Goal: Check status: Check status

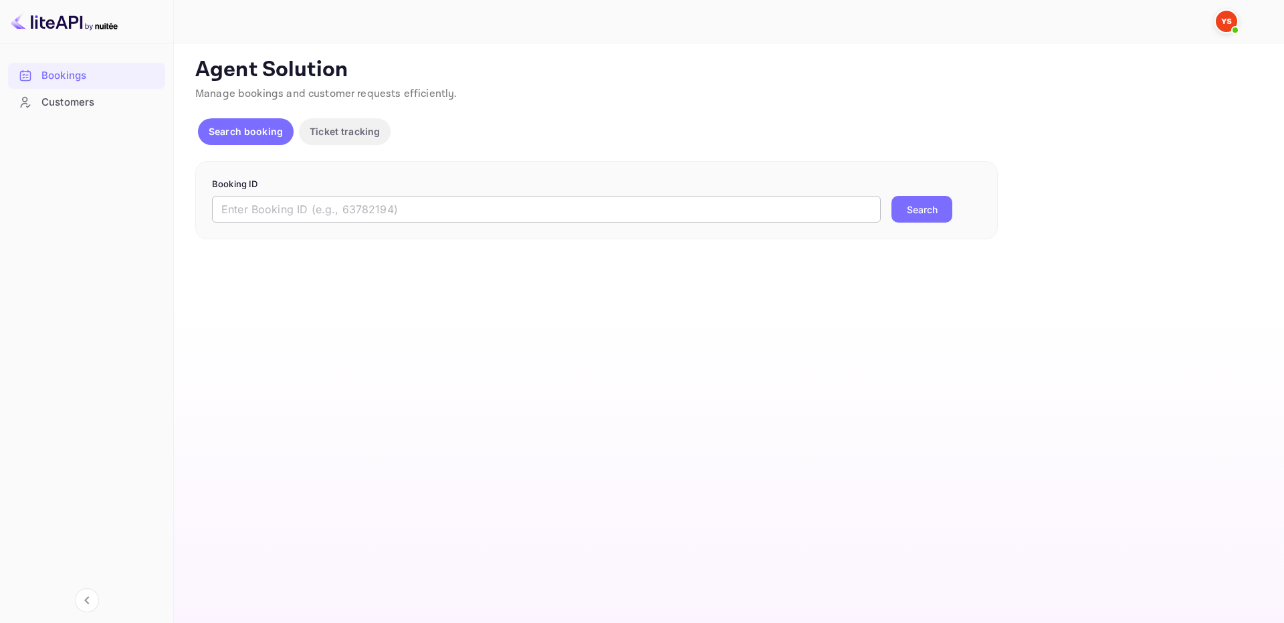
click at [672, 220] on input "text" at bounding box center [546, 209] width 669 height 27
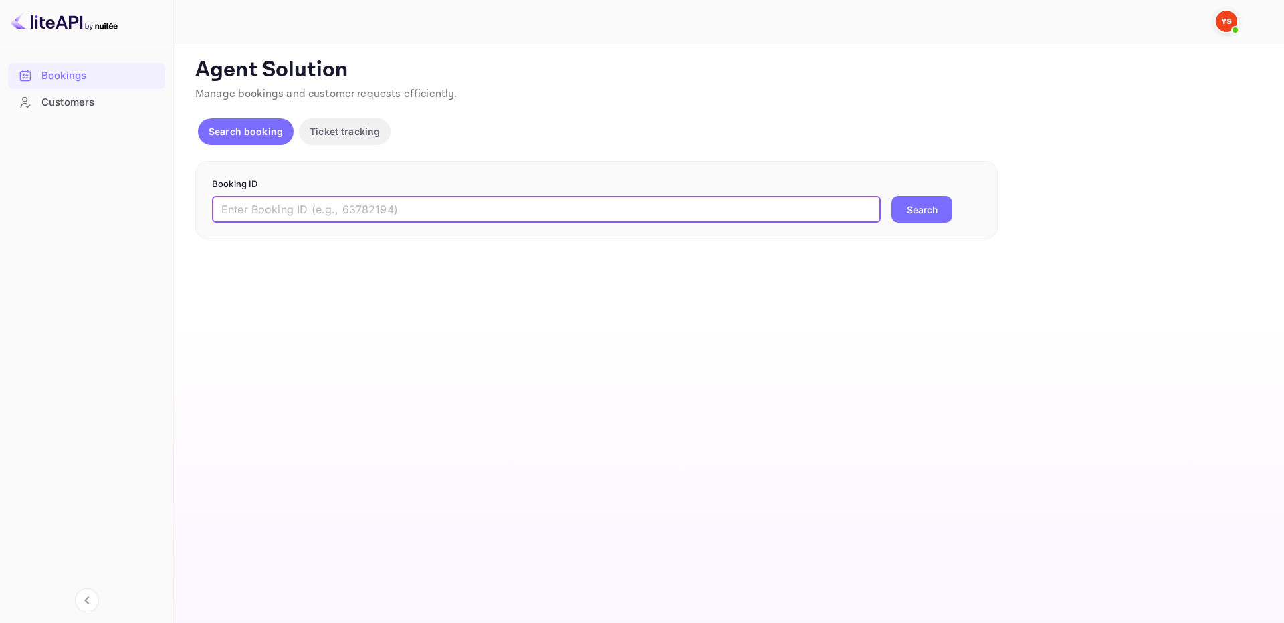
paste input "9880530"
type input "9880530"
click at [906, 202] on button "Search" at bounding box center [922, 209] width 61 height 27
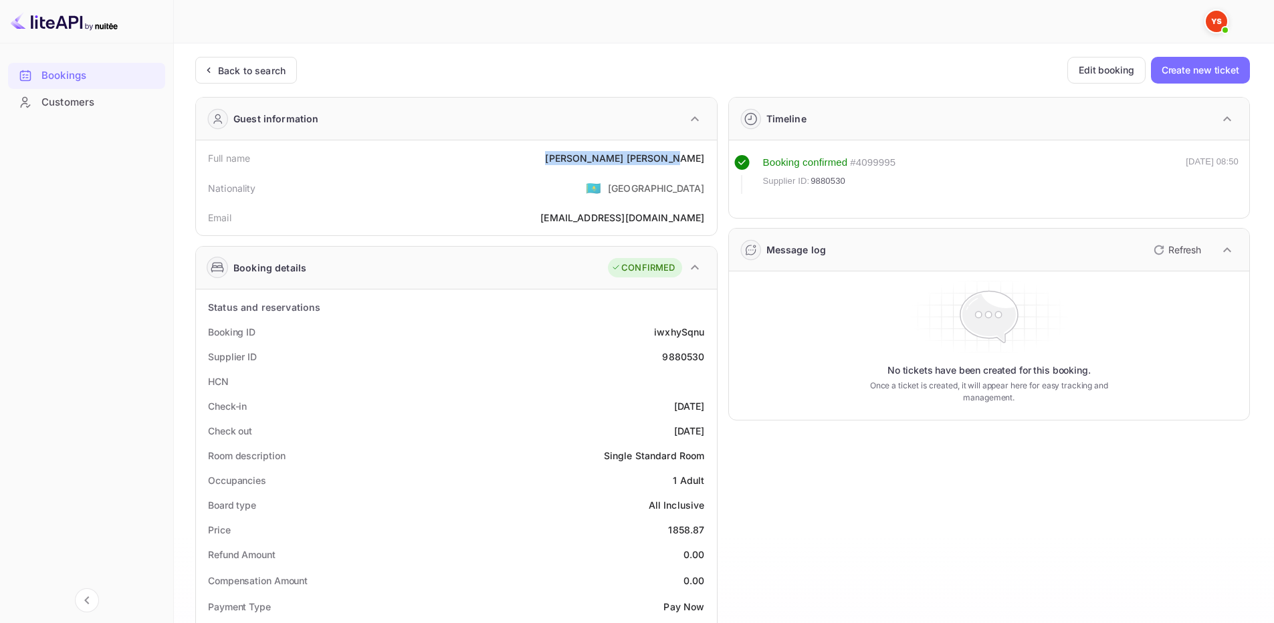
drag, startPoint x: 628, startPoint y: 157, endPoint x: 709, endPoint y: 154, distance: 81.0
click at [709, 154] on div "Full name [PERSON_NAME]" at bounding box center [456, 158] width 510 height 25
copy div "[PERSON_NAME]"
drag, startPoint x: 666, startPoint y: 534, endPoint x: 447, endPoint y: 294, distance: 324.8
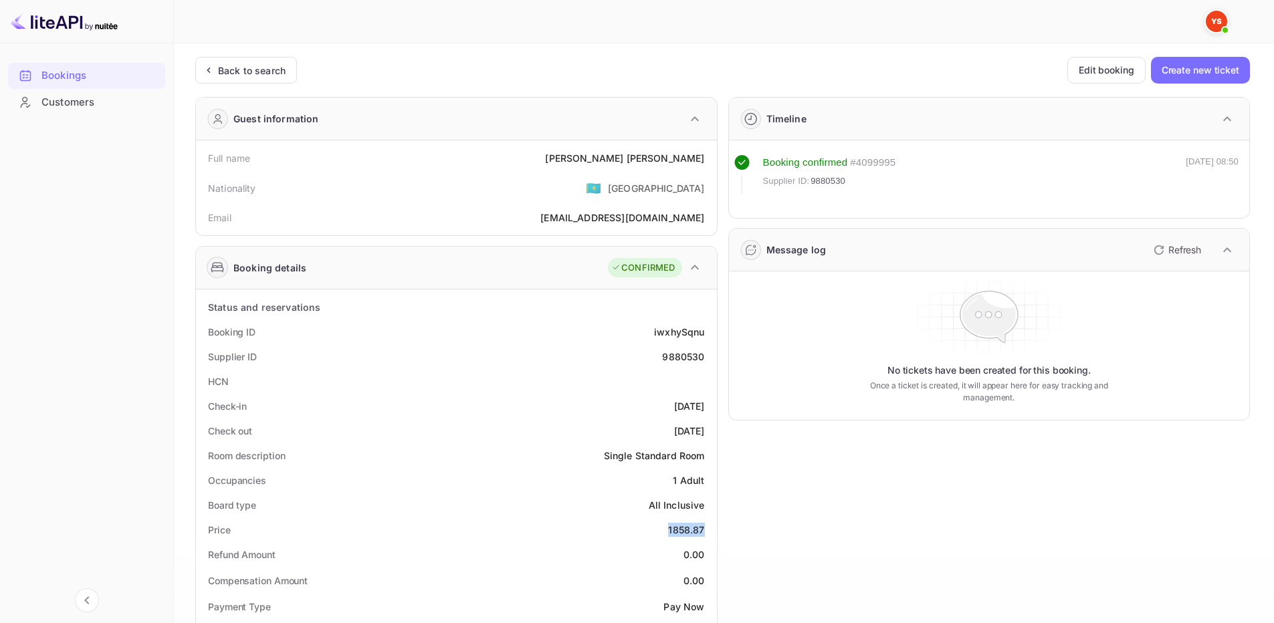
copy div "1858.87"
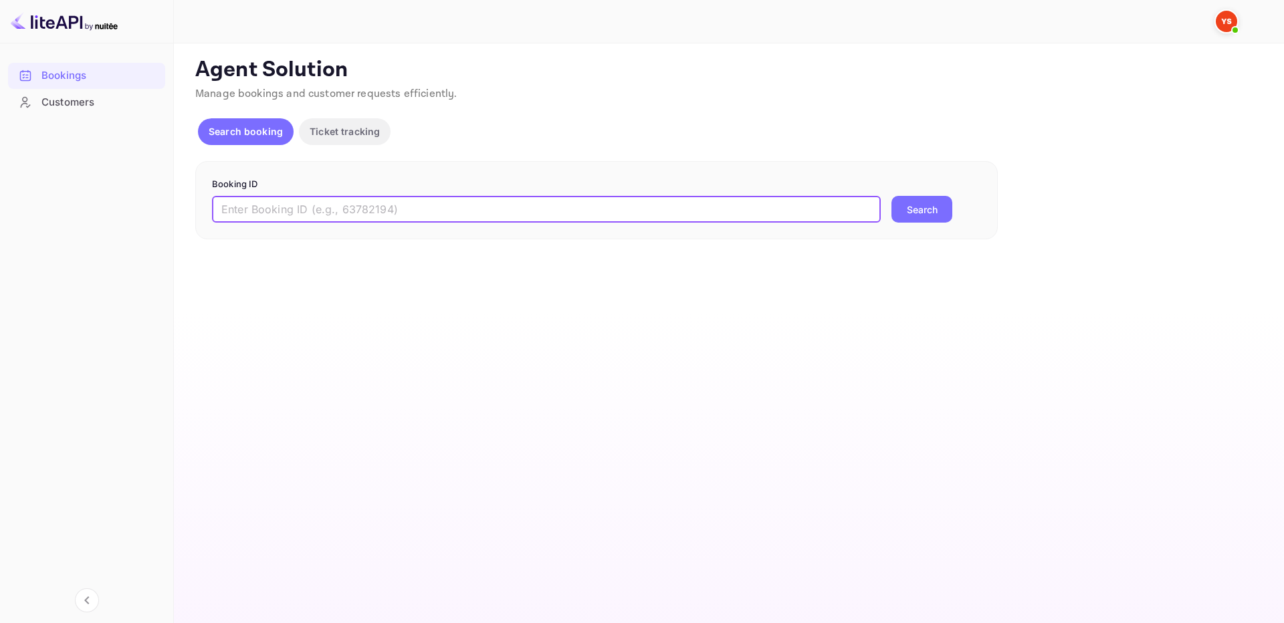
click at [739, 215] on input "text" at bounding box center [546, 209] width 669 height 27
paste input "8915616"
type input "8915616"
click at [915, 209] on button "Search" at bounding box center [922, 209] width 61 height 27
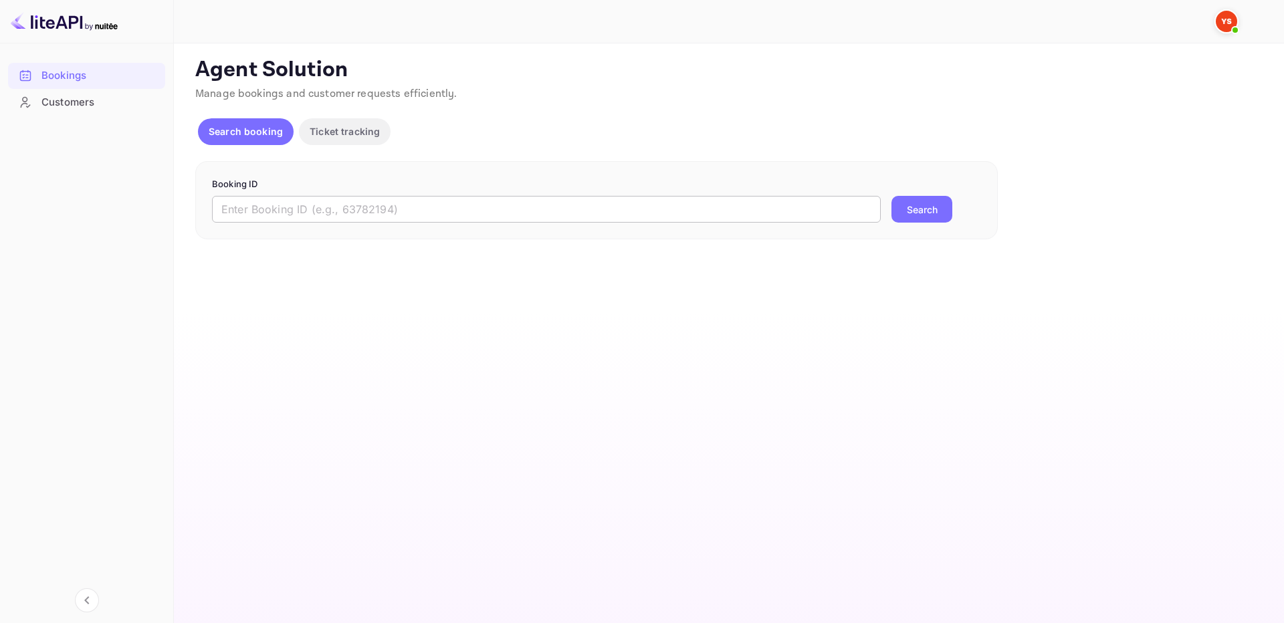
click at [310, 213] on input "text" at bounding box center [546, 209] width 669 height 27
paste input "9883883"
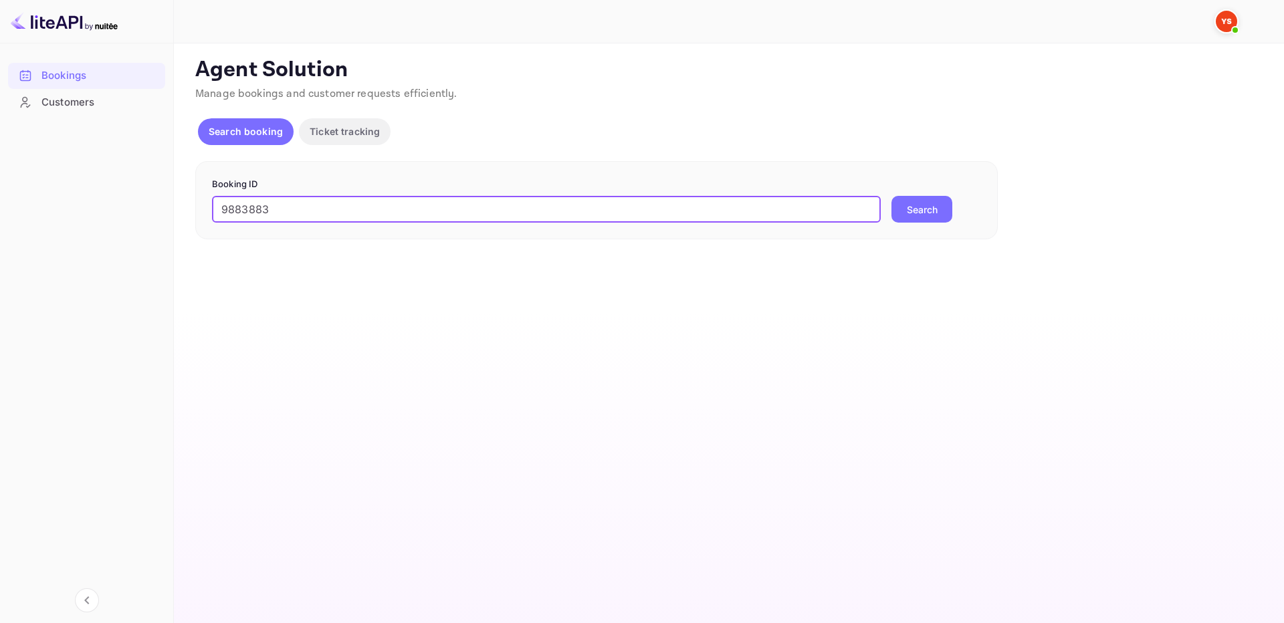
type input "9883883"
drag, startPoint x: 894, startPoint y: 209, endPoint x: 603, endPoint y: 55, distance: 329.5
click at [896, 209] on button "Search" at bounding box center [922, 209] width 61 height 27
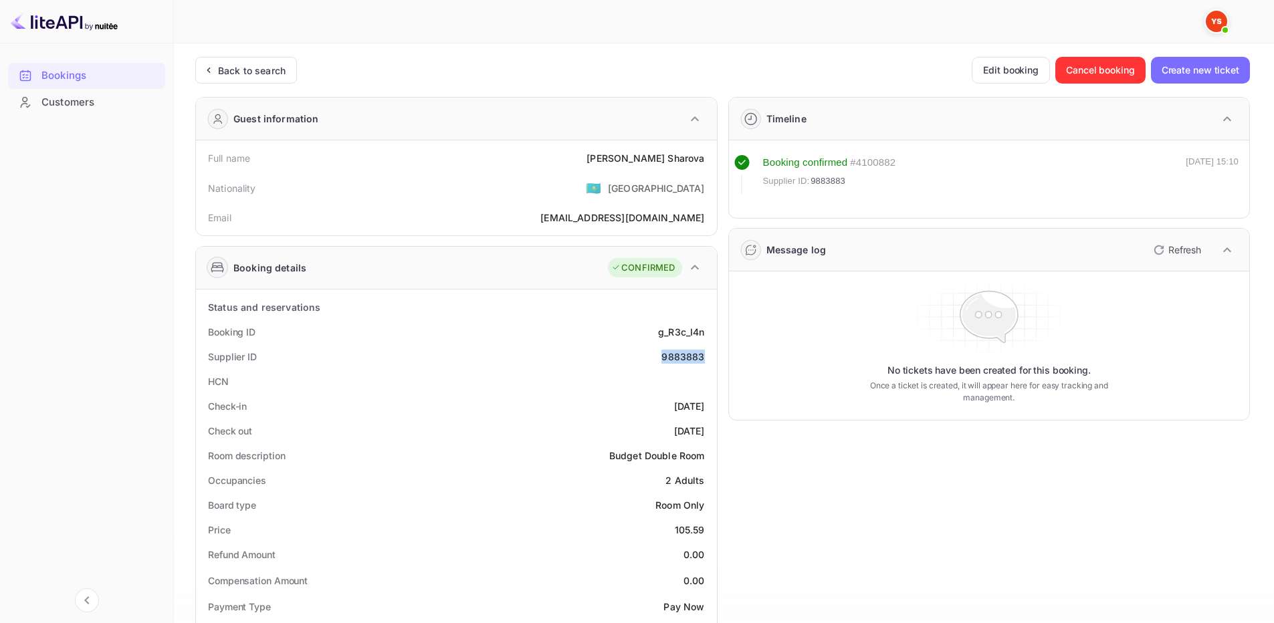
drag, startPoint x: 664, startPoint y: 358, endPoint x: 716, endPoint y: 359, distance: 52.2
copy div "9883883"
drag, startPoint x: 648, startPoint y: 166, endPoint x: 665, endPoint y: 151, distance: 22.8
click at [703, 163] on div "Full name Tatiana Sharova" at bounding box center [456, 158] width 510 height 25
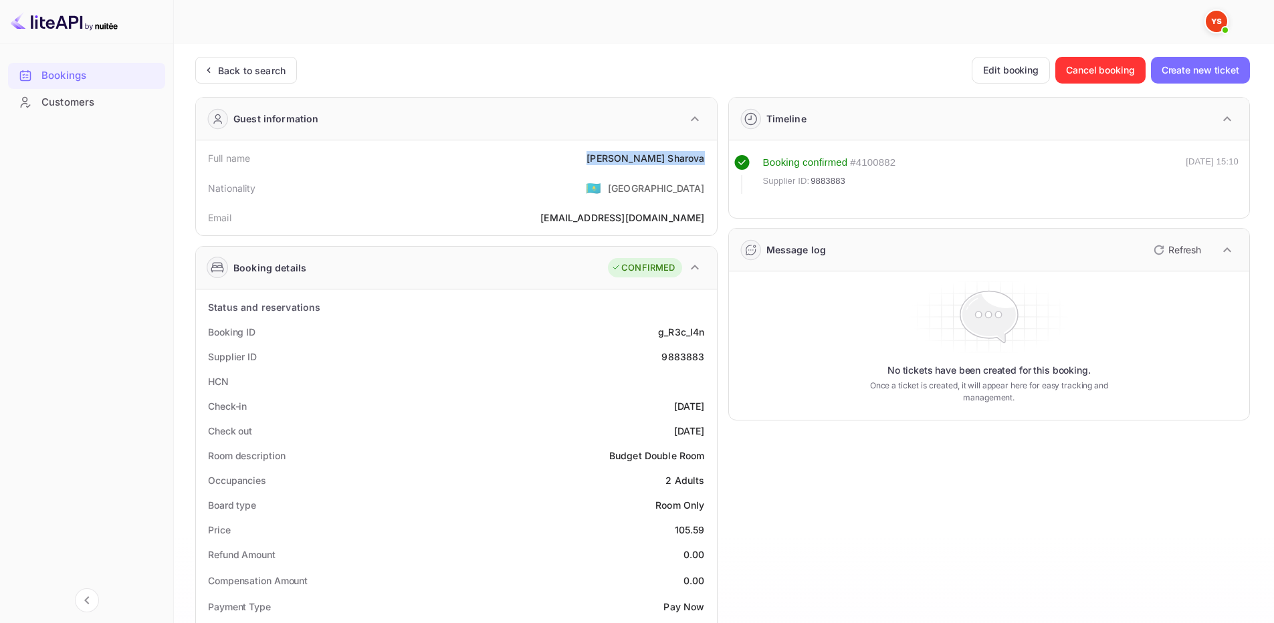
copy div "Tatiana Sharova"
drag, startPoint x: 670, startPoint y: 531, endPoint x: 710, endPoint y: 527, distance: 40.3
click at [710, 527] on div "Price 105.59" at bounding box center [456, 530] width 510 height 25
copy div "105.59"
click at [221, 64] on div "Back to search" at bounding box center [252, 71] width 68 height 14
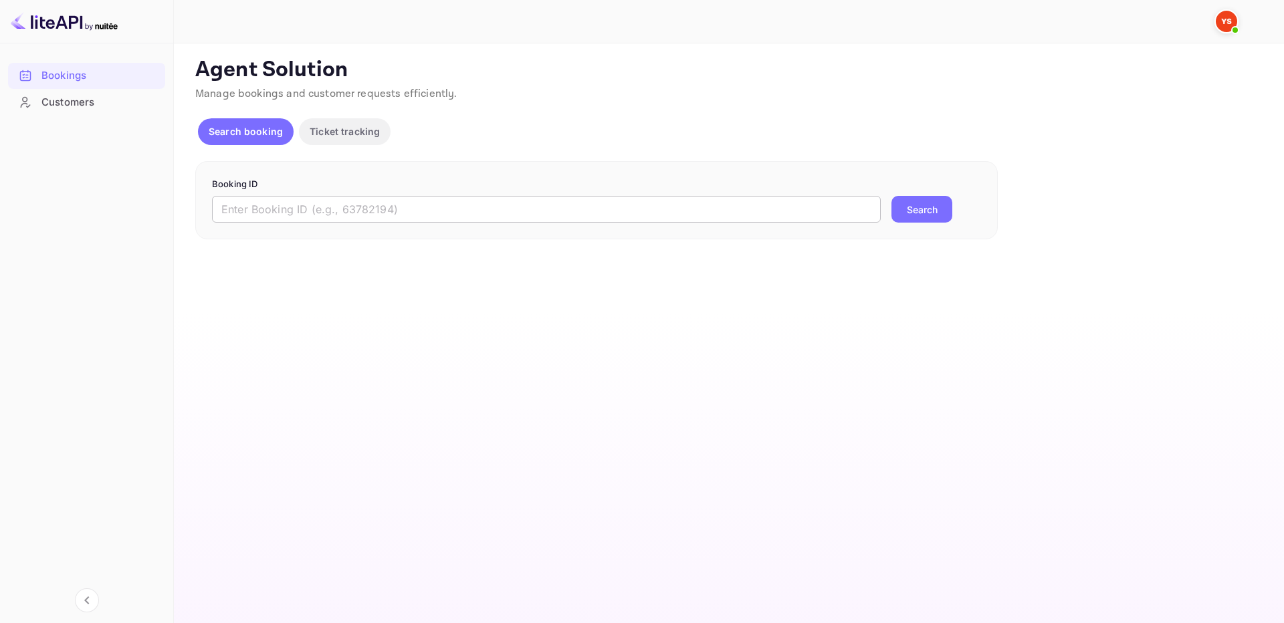
click at [471, 197] on input "text" at bounding box center [546, 209] width 669 height 27
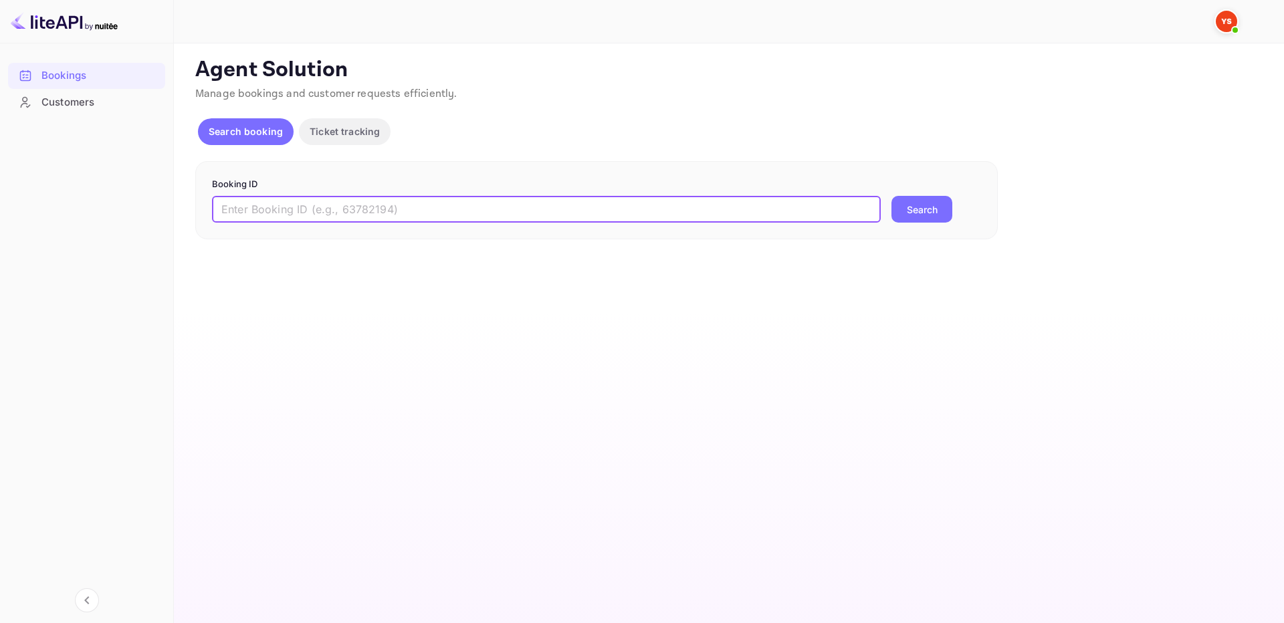
paste input "9150236"
type input "9150236"
click at [908, 207] on button "Search" at bounding box center [922, 209] width 61 height 27
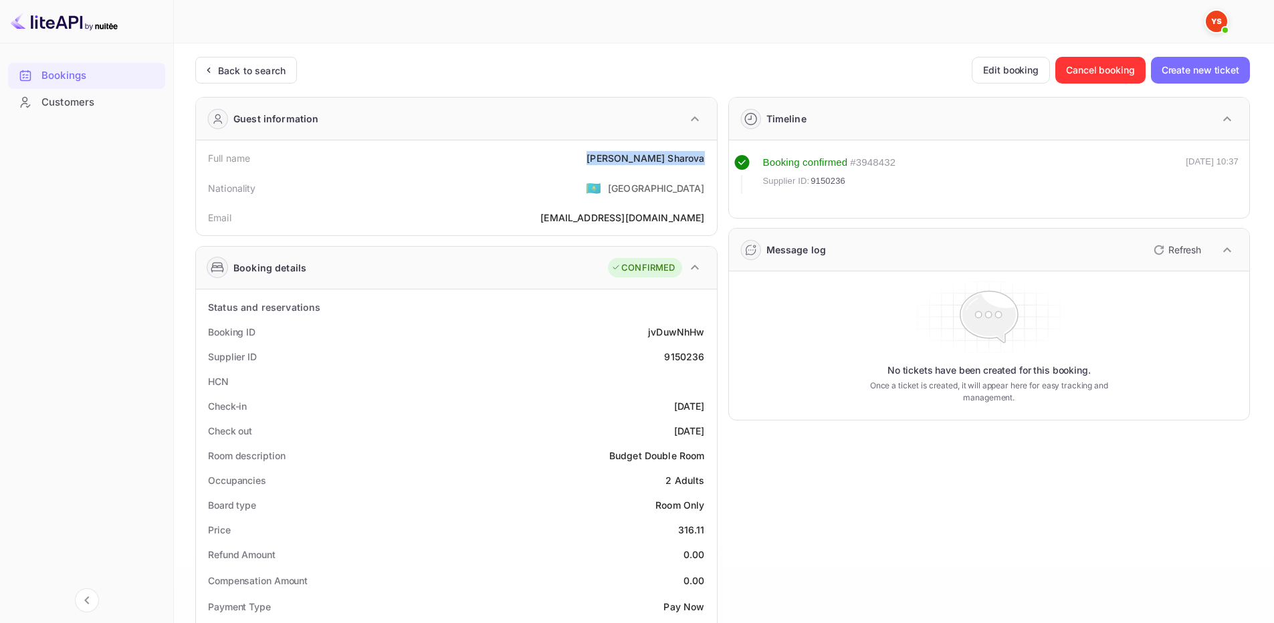
drag, startPoint x: 599, startPoint y: 155, endPoint x: 706, endPoint y: 162, distance: 106.6
click at [706, 162] on div "Full name Tatyana Sharova" at bounding box center [456, 158] width 510 height 25
copy div "Tatyana Sharova"
drag, startPoint x: 676, startPoint y: 521, endPoint x: 701, endPoint y: 522, distance: 25.4
click at [701, 522] on div "Price 316.11" at bounding box center [456, 530] width 510 height 25
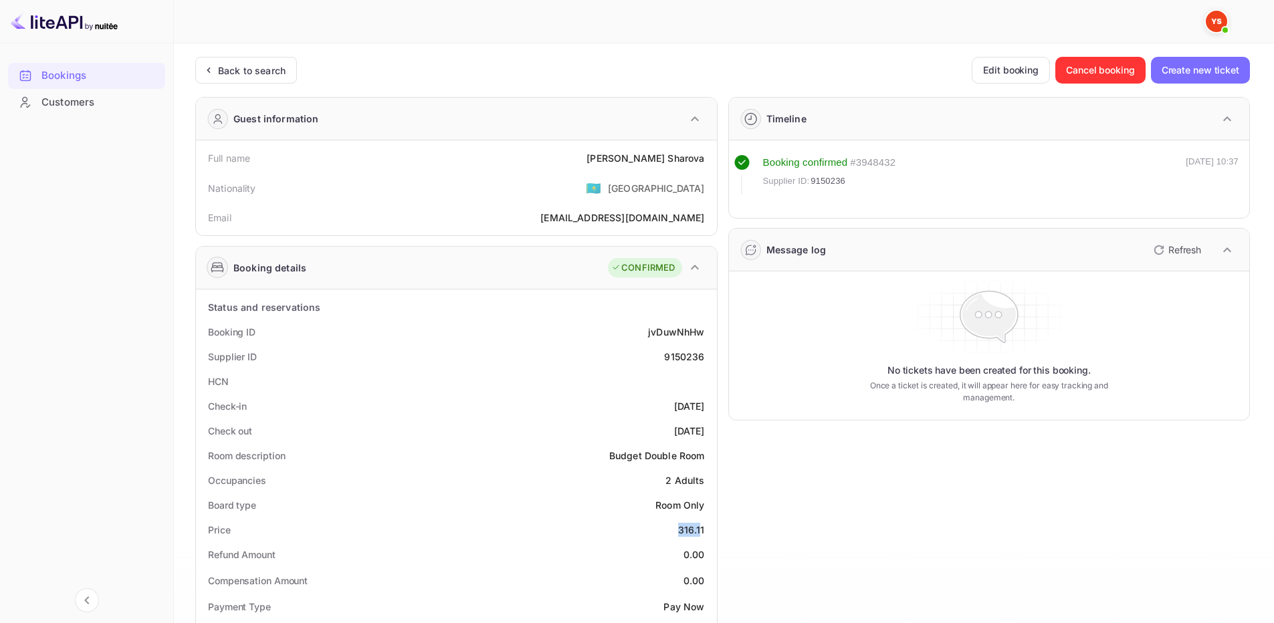
copy div "316.1"
click at [676, 522] on div "Price 316.11" at bounding box center [456, 530] width 510 height 25
click at [670, 527] on div "Price 316.11" at bounding box center [456, 530] width 510 height 25
drag, startPoint x: 670, startPoint y: 527, endPoint x: 703, endPoint y: 531, distance: 33.0
click at [703, 531] on div "Price 316.11" at bounding box center [456, 530] width 510 height 25
